Goal: Information Seeking & Learning: Learn about a topic

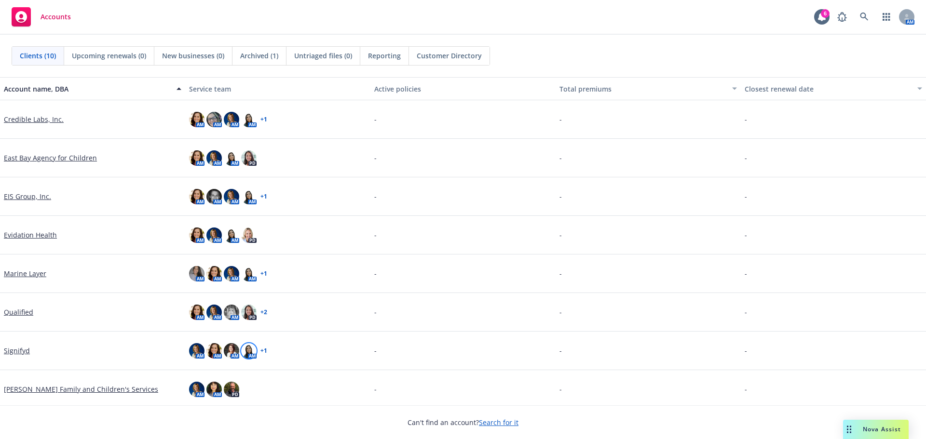
click at [248, 352] on img at bounding box center [248, 350] width 15 height 15
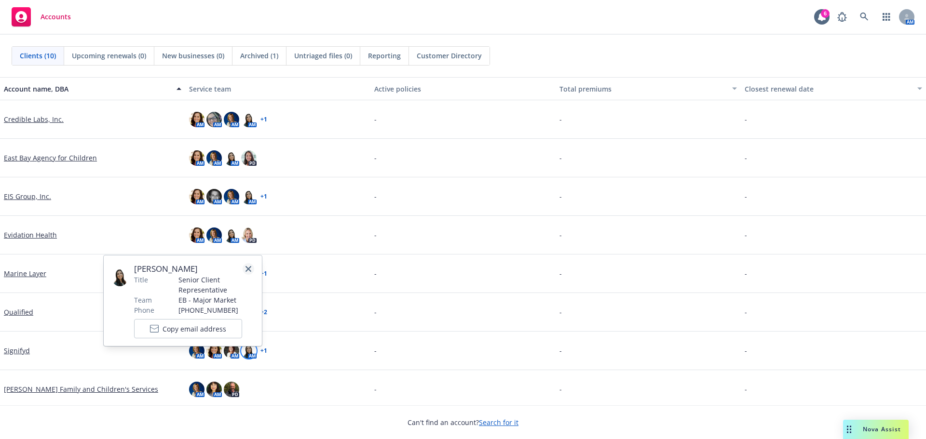
click at [249, 268] on icon "close" at bounding box center [249, 269] width 6 height 6
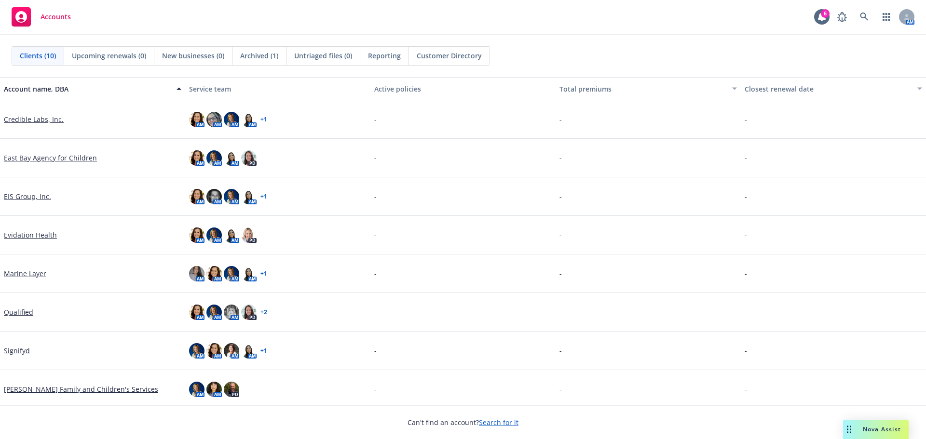
click at [43, 122] on link "Credible Labs, Inc." at bounding box center [34, 119] width 60 height 10
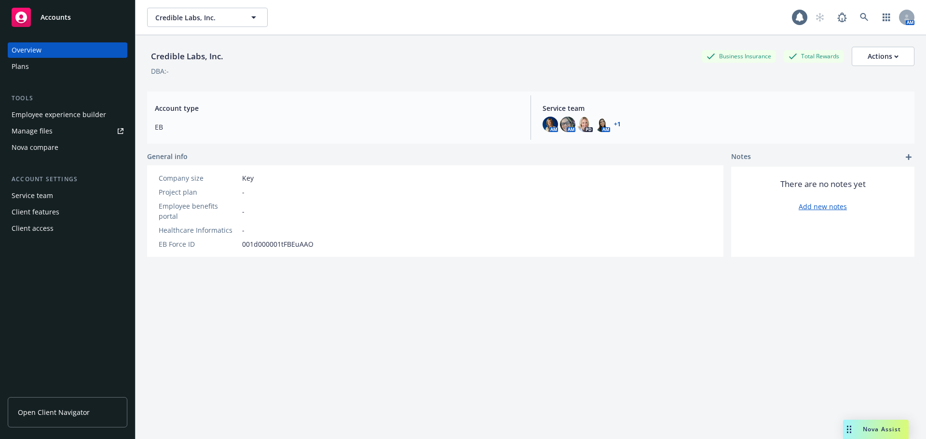
click at [82, 115] on div "Employee experience builder" at bounding box center [59, 114] width 95 height 15
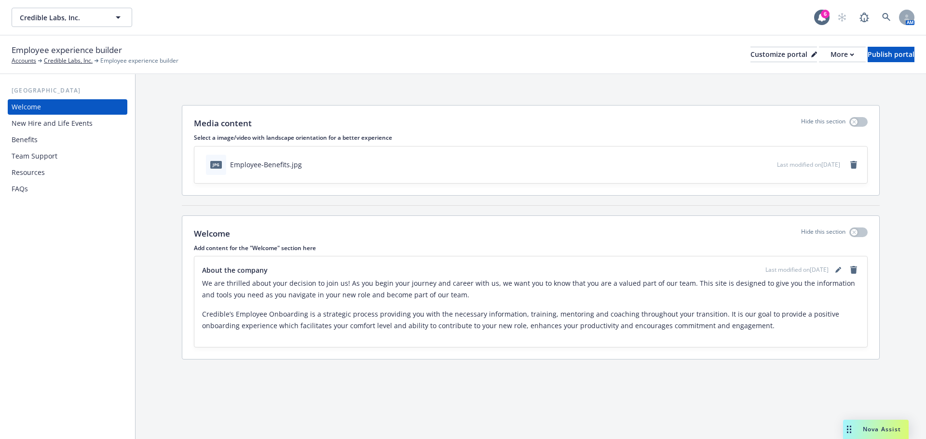
click at [73, 119] on div "New Hire and Life Events" at bounding box center [52, 123] width 81 height 15
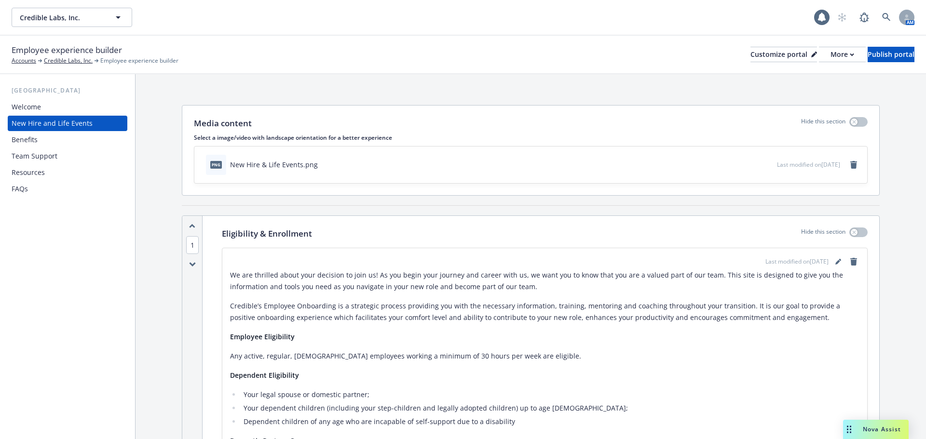
click at [28, 141] on div "Benefits" at bounding box center [25, 139] width 26 height 15
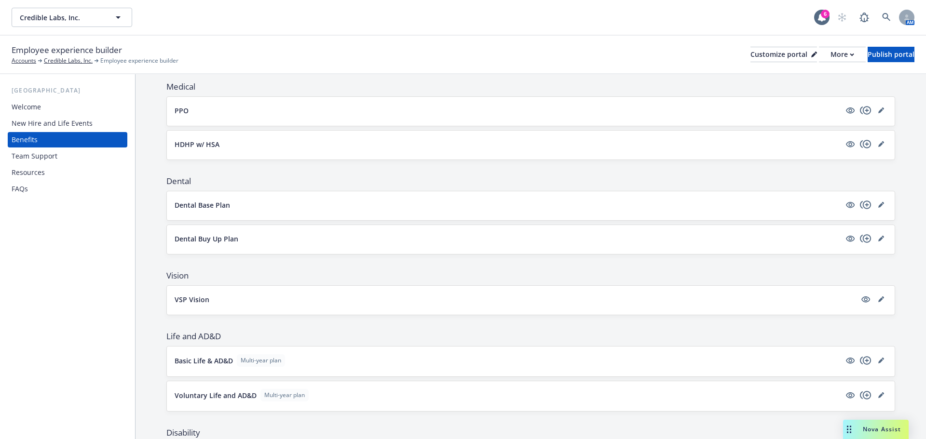
scroll to position [145, 0]
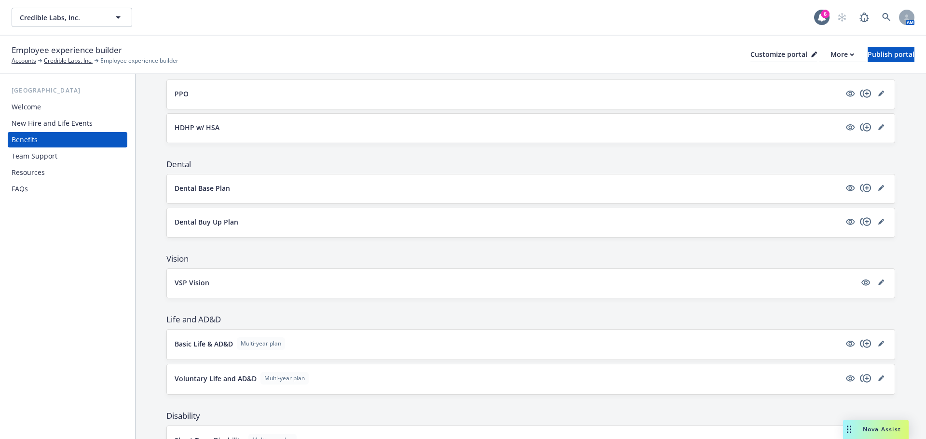
click at [222, 188] on p "Dental Base Plan" at bounding box center [202, 188] width 55 height 10
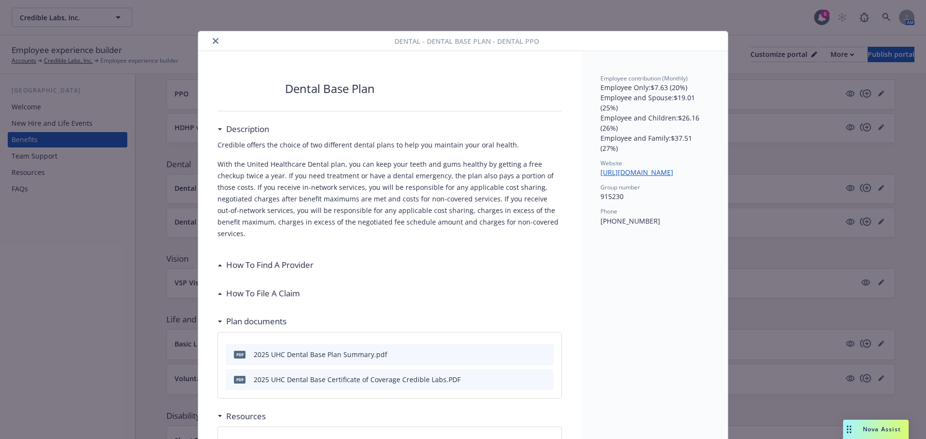
scroll to position [29, 0]
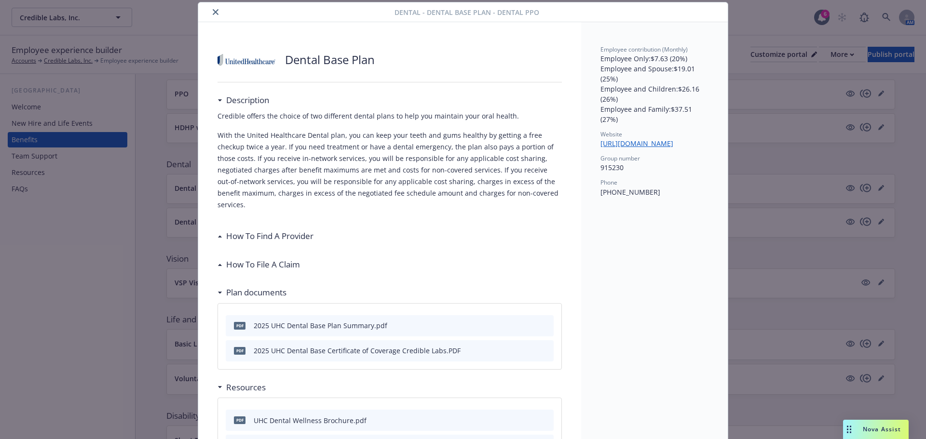
click at [213, 13] on icon "close" at bounding box center [216, 12] width 6 height 6
